Goal: Book appointment/travel/reservation

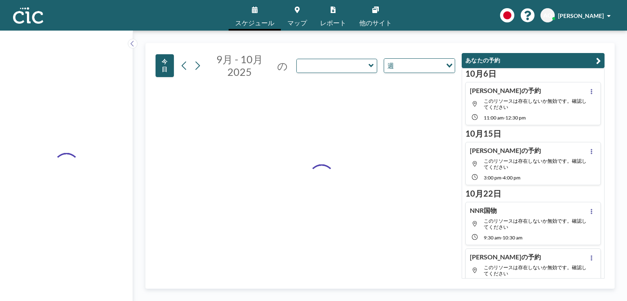
type input "Hane"
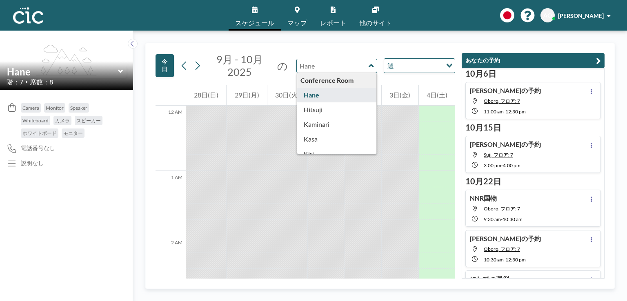
click at [352, 69] on input "text" at bounding box center [333, 65] width 72 height 13
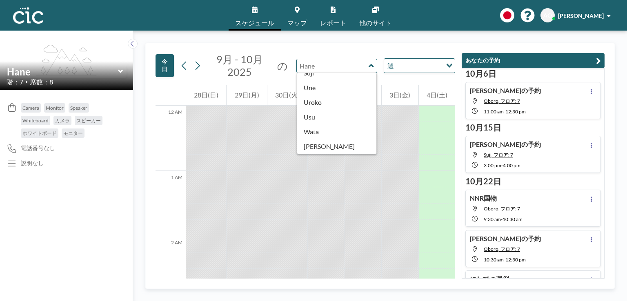
scroll to position [411, 0]
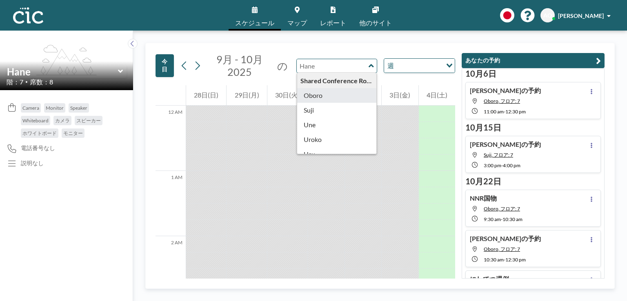
type input "Oboro"
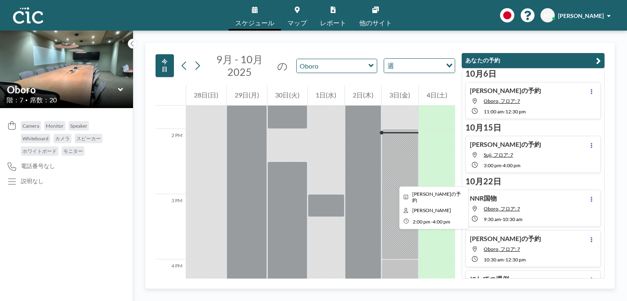
scroll to position [885, 0]
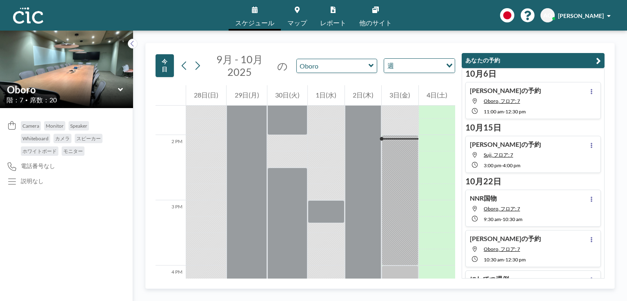
click at [370, 66] on icon at bounding box center [370, 65] width 5 height 3
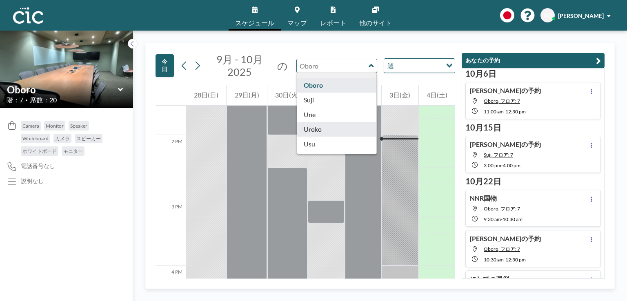
scroll to position [419, 0]
type input "Suji"
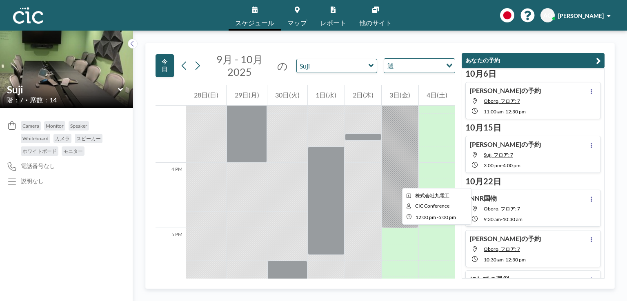
scroll to position [988, 0]
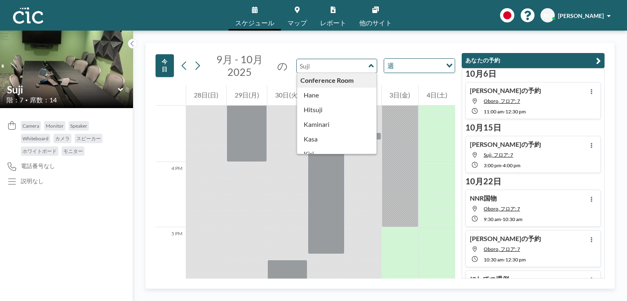
click at [326, 68] on input "text" at bounding box center [333, 65] width 72 height 13
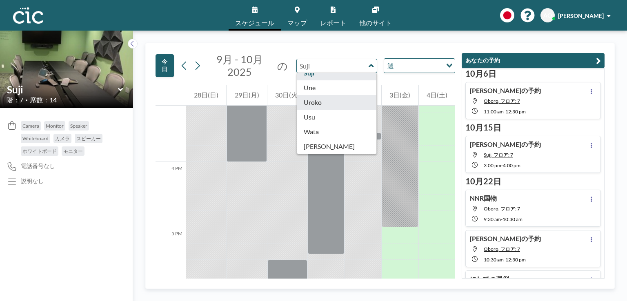
scroll to position [396, 0]
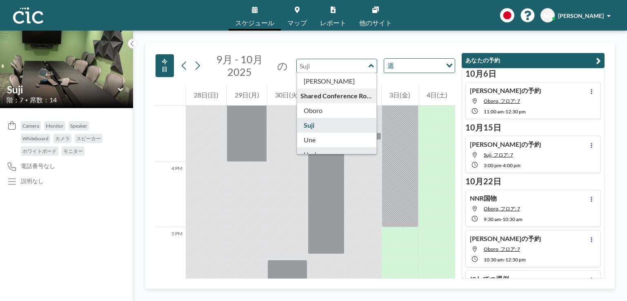
type input "Suji"
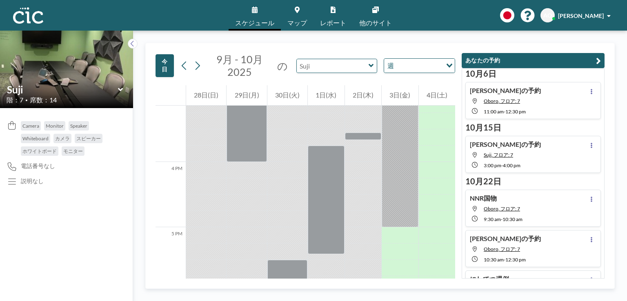
drag, startPoint x: 328, startPoint y: 102, endPoint x: 327, endPoint y: 67, distance: 35.1
click at [327, 67] on input "text" at bounding box center [333, 65] width 72 height 13
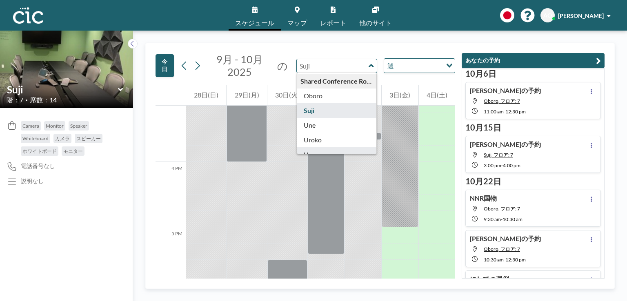
scroll to position [406, 0]
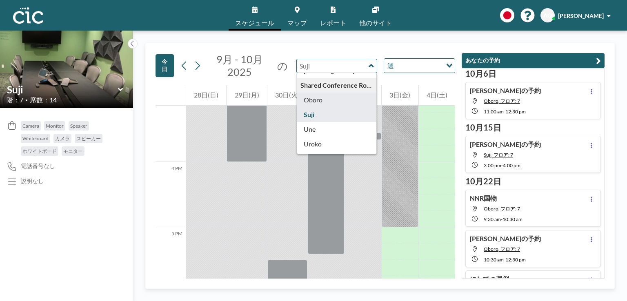
type input "Oboro"
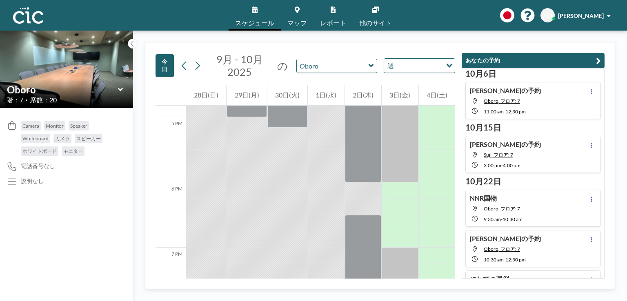
scroll to position [1098, 0]
click at [198, 64] on icon at bounding box center [197, 66] width 4 height 9
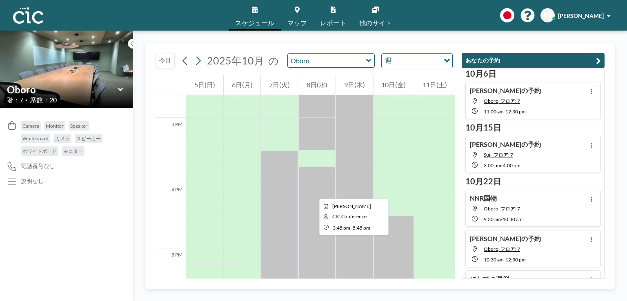
scroll to position [947, 0]
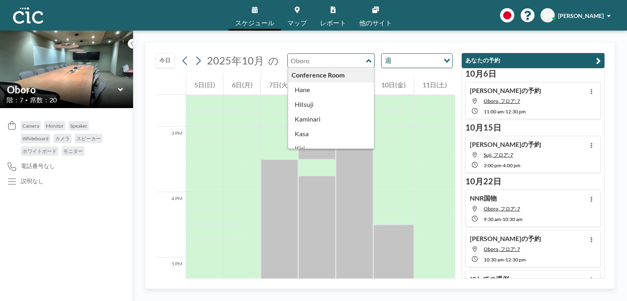
click at [342, 62] on input "text" at bounding box center [327, 60] width 78 height 13
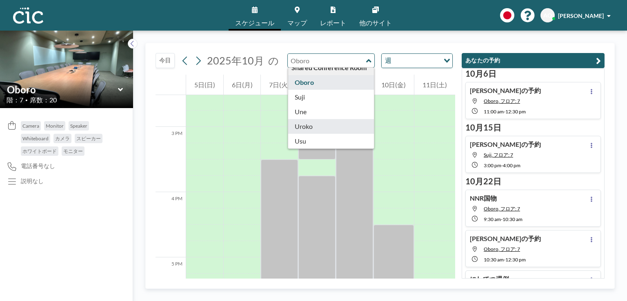
scroll to position [418, 0]
type input "Suji"
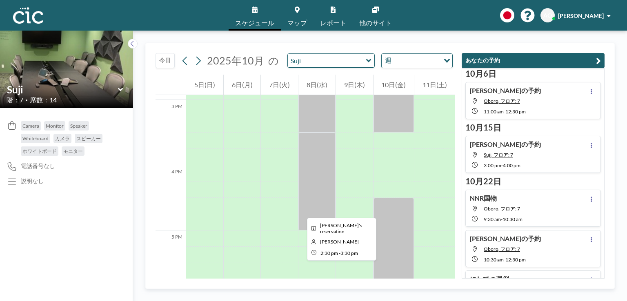
scroll to position [976, 0]
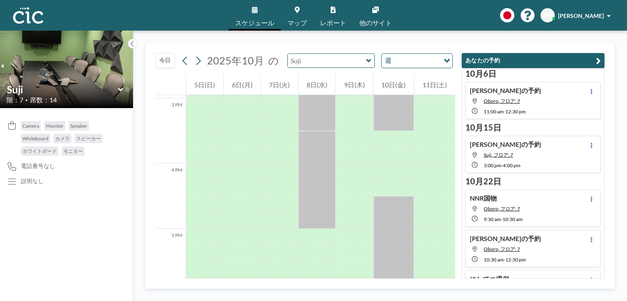
click at [337, 66] on input "text" at bounding box center [327, 60] width 78 height 13
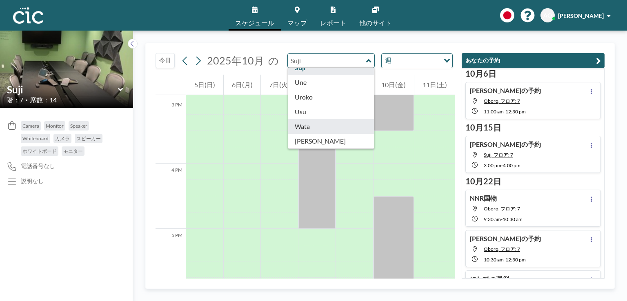
scroll to position [401, 0]
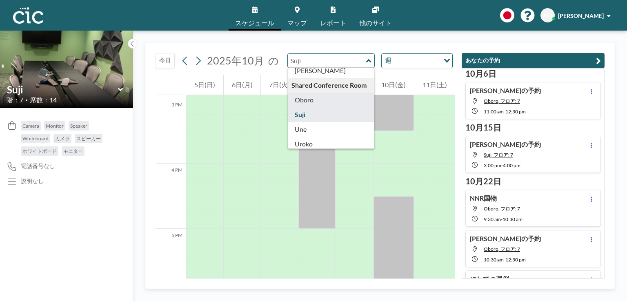
type input "Oboro"
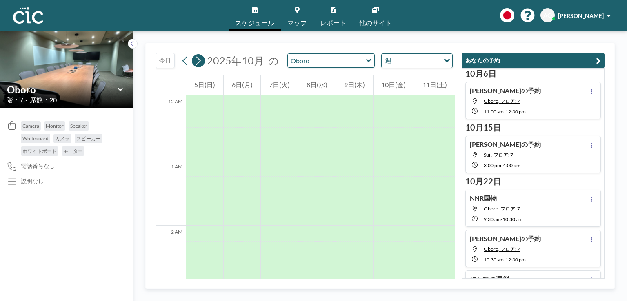
click at [198, 61] on icon at bounding box center [198, 61] width 8 height 12
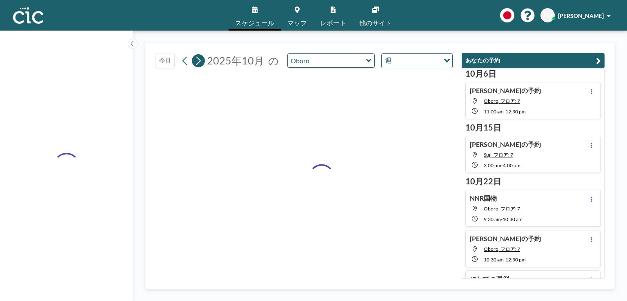
click at [198, 61] on icon at bounding box center [198, 61] width 8 height 12
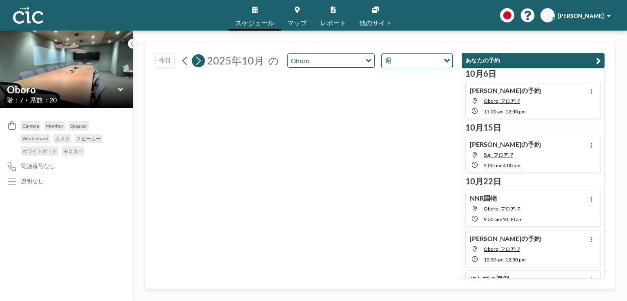
click at [198, 61] on icon at bounding box center [198, 61] width 8 height 12
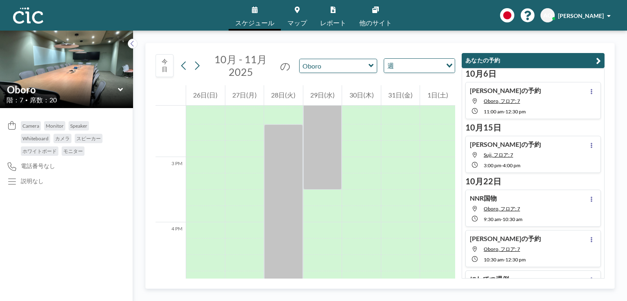
scroll to position [928, 0]
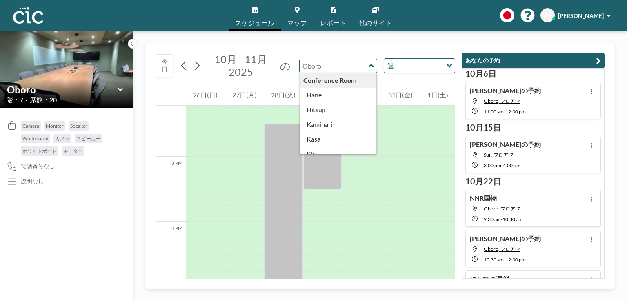
click at [320, 66] on input "text" at bounding box center [333, 65] width 69 height 13
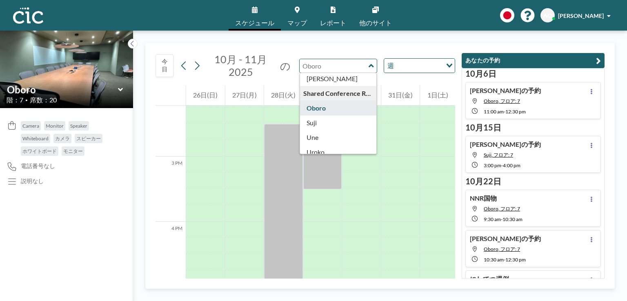
scroll to position [398, 0]
type input "Suji"
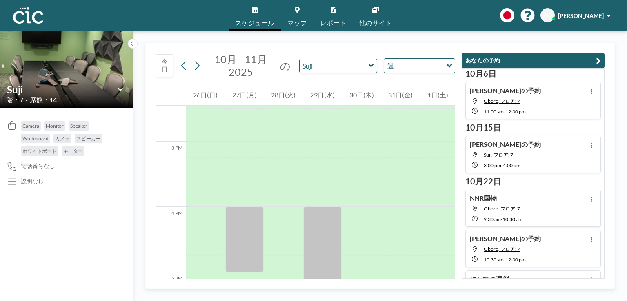
scroll to position [943, 0]
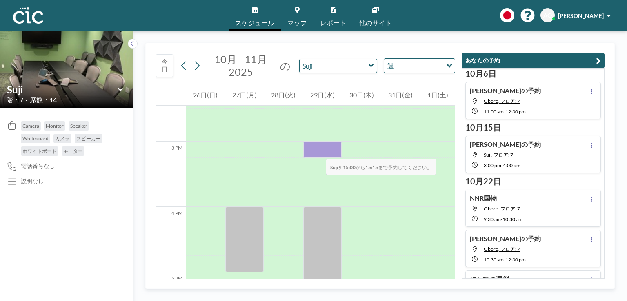
click at [317, 151] on div at bounding box center [322, 150] width 39 height 16
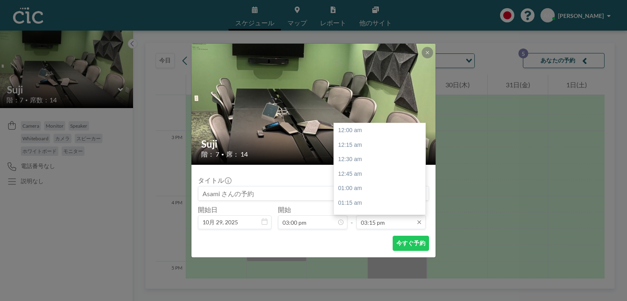
scroll to position [886, 0]
click at [366, 173] on div "04:00 pm" at bounding box center [381, 173] width 95 height 15
type input "04:00 pm"
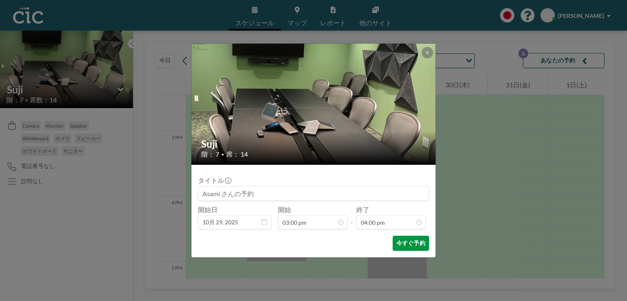
scroll to position [930, 0]
click at [408, 245] on button "今すぐ予約" at bounding box center [411, 243] width 36 height 15
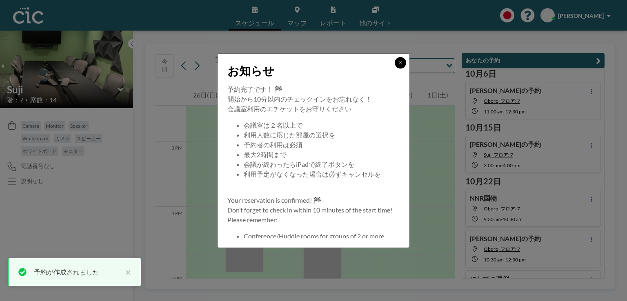
click at [400, 64] on icon at bounding box center [400, 62] width 5 height 5
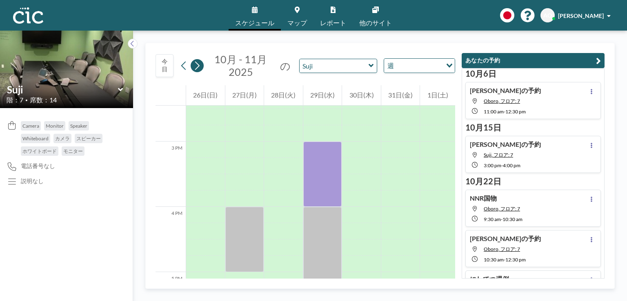
click at [201, 67] on button at bounding box center [197, 65] width 13 height 13
